Goal: Task Accomplishment & Management: Complete application form

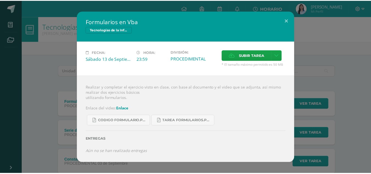
scroll to position [52, 0]
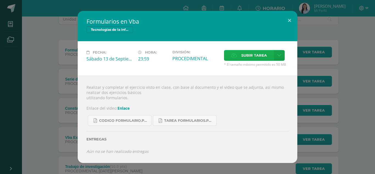
click at [237, 57] on icon at bounding box center [234, 56] width 6 height 4
click at [0, 0] on input "Subir tarea" at bounding box center [0, 0] width 0 height 0
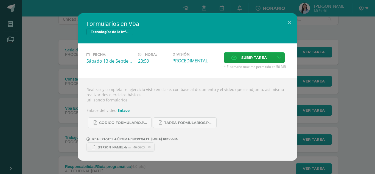
click at [186, 97] on div "Realizar y completar el ejercicio visto en clase, con base al documento y el vi…" at bounding box center [187, 119] width 219 height 83
click at [292, 22] on button at bounding box center [290, 22] width 16 height 19
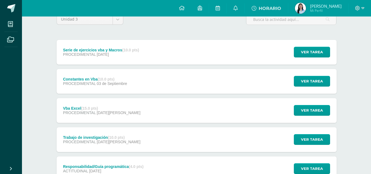
click at [173, 57] on div "Serie de ejercicios vba y Macros (10.0 pts) PROCEDIMENTAL [DATE] Ver tarea Seri…" at bounding box center [197, 52] width 280 height 25
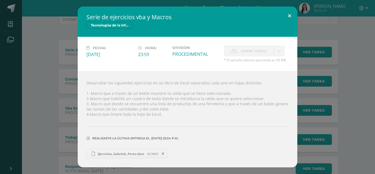
click at [287, 17] on button at bounding box center [290, 16] width 16 height 19
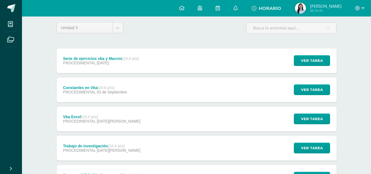
scroll to position [43, 0]
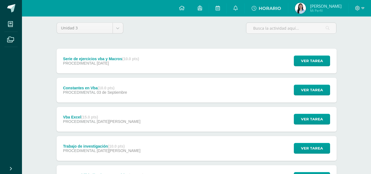
click at [158, 55] on div "Serie de ejercicios vba y Macros (10.0 pts) PROCEDIMENTAL [DATE] Ver tarea Seri…" at bounding box center [197, 61] width 280 height 25
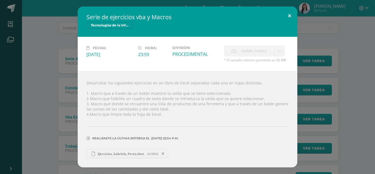
click at [290, 19] on button at bounding box center [290, 16] width 16 height 19
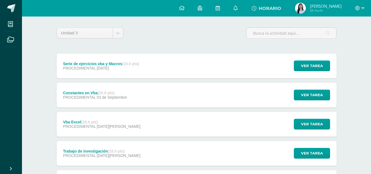
scroll to position [0, 0]
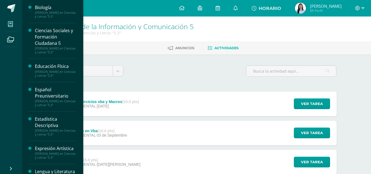
click at [9, 23] on icon at bounding box center [10, 23] width 5 height 5
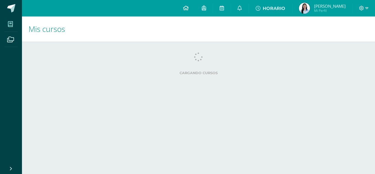
click at [197, 0] on div "Configuración Cerrar sesión [PERSON_NAME] Mi [PERSON_NAME] 1011 avisos sin leer…" at bounding box center [198, 0] width 353 height 0
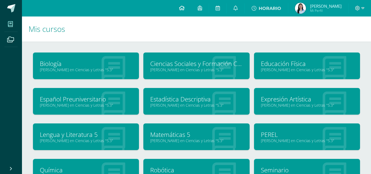
click at [187, 5] on link at bounding box center [181, 8] width 19 height 16
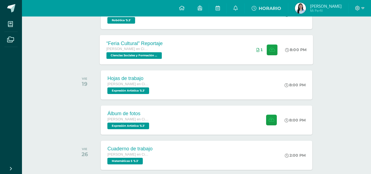
scroll to position [185, 0]
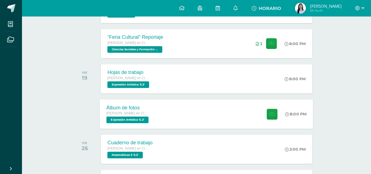
click at [197, 112] on div "Álbum de fotos Quinto Bachillerato en Ciencias y Letras Expresión Artística '5.…" at bounding box center [206, 113] width 213 height 29
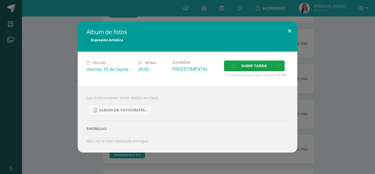
click at [293, 30] on button at bounding box center [290, 30] width 16 height 19
